Goal: Task Accomplishment & Management: Manage account settings

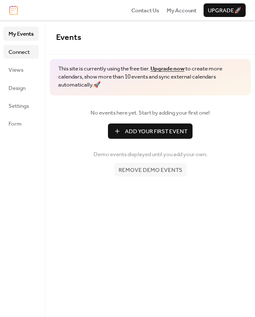
click at [22, 55] on span "Connect" at bounding box center [18, 52] width 21 height 8
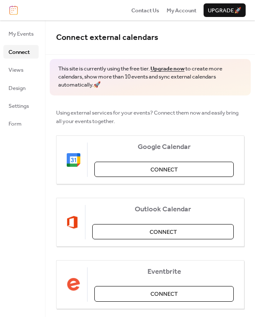
click at [22, 42] on ul "My Events Connect Views Design Settings Form" at bounding box center [20, 79] width 35 height 104
click at [31, 34] on span "My Events" at bounding box center [20, 34] width 25 height 8
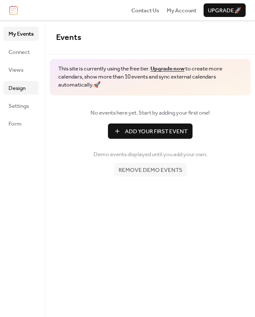
click at [20, 91] on span "Design" at bounding box center [16, 88] width 17 height 8
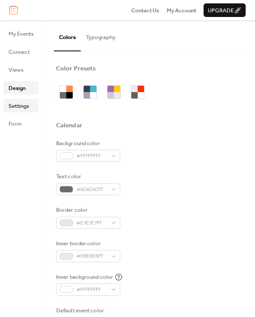
click at [22, 105] on span "Settings" at bounding box center [18, 106] width 20 height 8
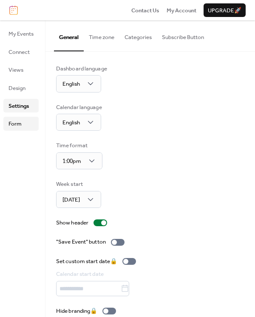
click at [18, 120] on span "Form" at bounding box center [14, 124] width 13 height 8
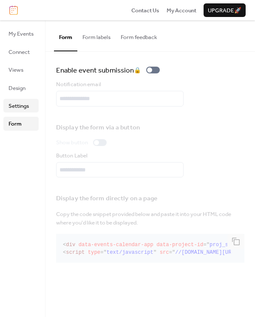
click at [17, 108] on span "Settings" at bounding box center [18, 106] width 20 height 8
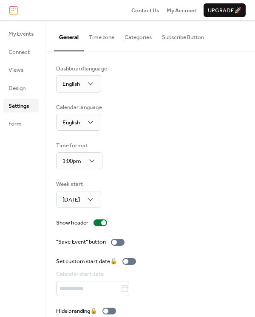
click at [102, 39] on button "Time zone" at bounding box center [102, 35] width 36 height 30
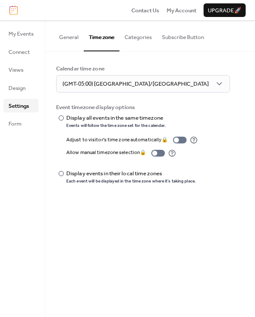
click at [129, 37] on button "Categories" at bounding box center [137, 35] width 37 height 30
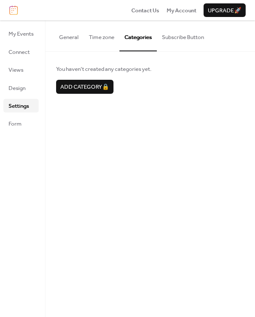
click at [166, 41] on button "Subscribe Button" at bounding box center [183, 35] width 52 height 30
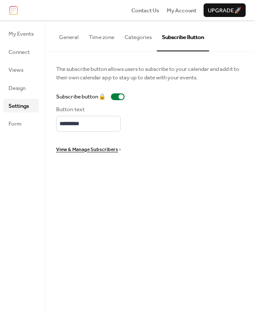
click at [40, 33] on div "My Events Connect Views Design Settings Form" at bounding box center [22, 168] width 45 height 297
click at [36, 32] on link "My Events" at bounding box center [20, 34] width 35 height 14
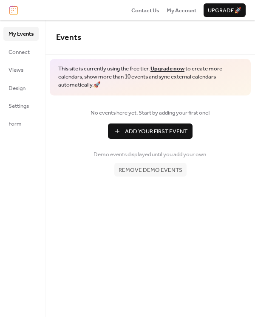
click at [151, 131] on span "Add Your First Event" at bounding box center [156, 131] width 62 height 8
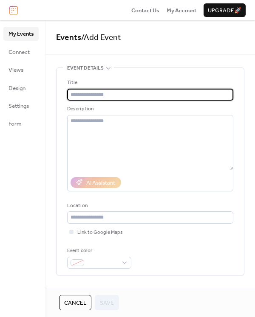
click at [22, 32] on span "My Events" at bounding box center [20, 34] width 25 height 8
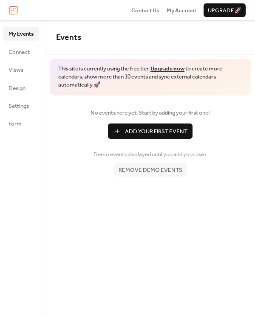
click at [149, 173] on span "Remove demo events" at bounding box center [150, 170] width 64 height 8
click at [142, 169] on span "Remove demo events" at bounding box center [150, 170] width 64 height 8
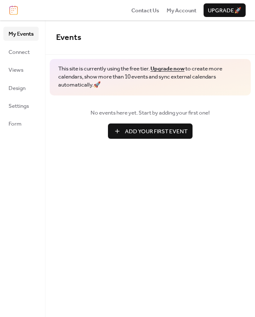
click at [144, 139] on div "No events here yet. Start by adding your first one! Add Your First Event" at bounding box center [149, 124] width 209 height 56
click at [144, 129] on span "Add Your First Event" at bounding box center [156, 131] width 62 height 8
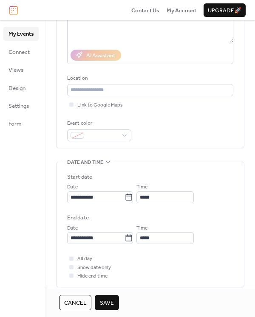
scroll to position [156, 0]
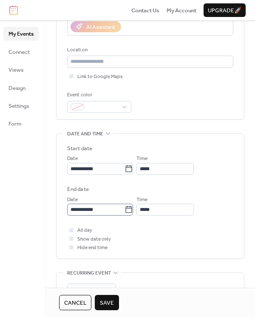
type input "****"
click at [120, 205] on input "**********" at bounding box center [95, 210] width 57 height 12
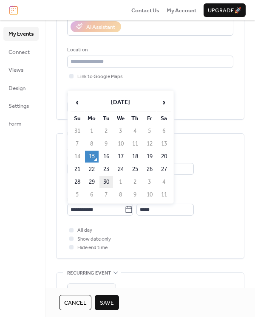
click at [109, 181] on td "30" at bounding box center [106, 182] width 14 height 12
type input "**********"
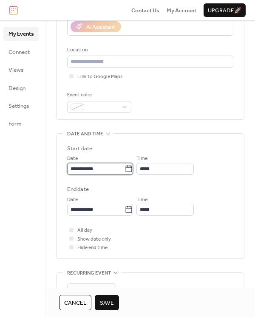
click at [108, 173] on input "**********" at bounding box center [95, 169] width 57 height 12
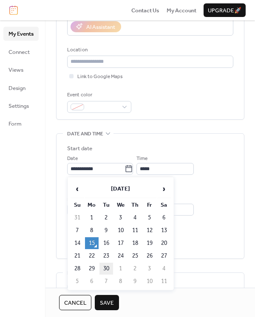
click at [107, 265] on td "30" at bounding box center [106, 269] width 14 height 12
type input "**********"
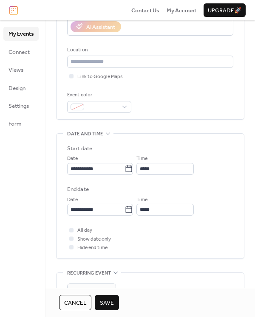
click at [110, 303] on span "Save" at bounding box center [107, 303] width 14 height 8
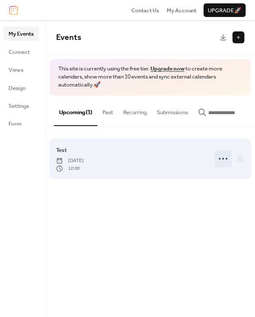
click at [219, 160] on icon at bounding box center [223, 159] width 14 height 14
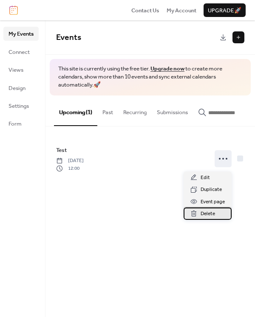
click at [206, 215] on span "Delete" at bounding box center [207, 214] width 14 height 8
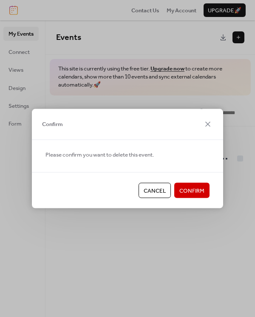
click at [200, 196] on button "Confirm" at bounding box center [191, 190] width 35 height 15
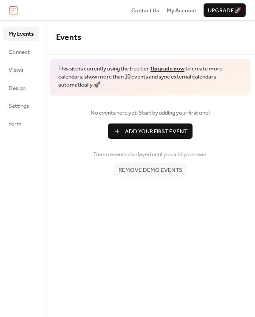
click at [140, 166] on span "Remove demo events" at bounding box center [150, 170] width 64 height 8
click at [146, 171] on span "Remove demo events" at bounding box center [150, 170] width 64 height 8
